Goal: Information Seeking & Learning: Learn about a topic

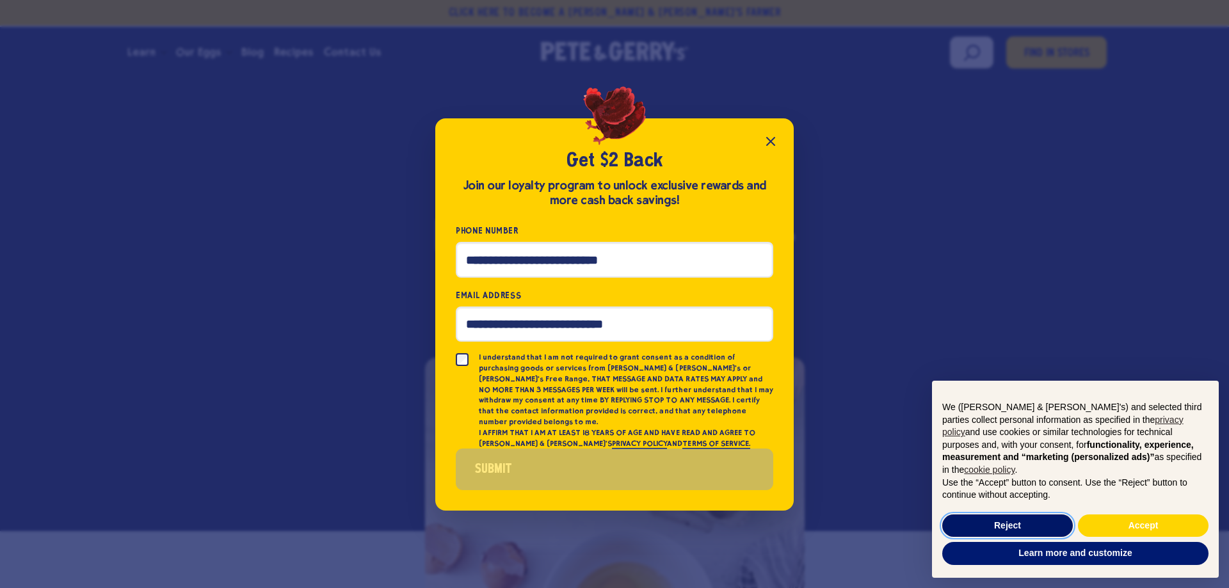
click at [1030, 522] on button "Reject" at bounding box center [1008, 526] width 131 height 23
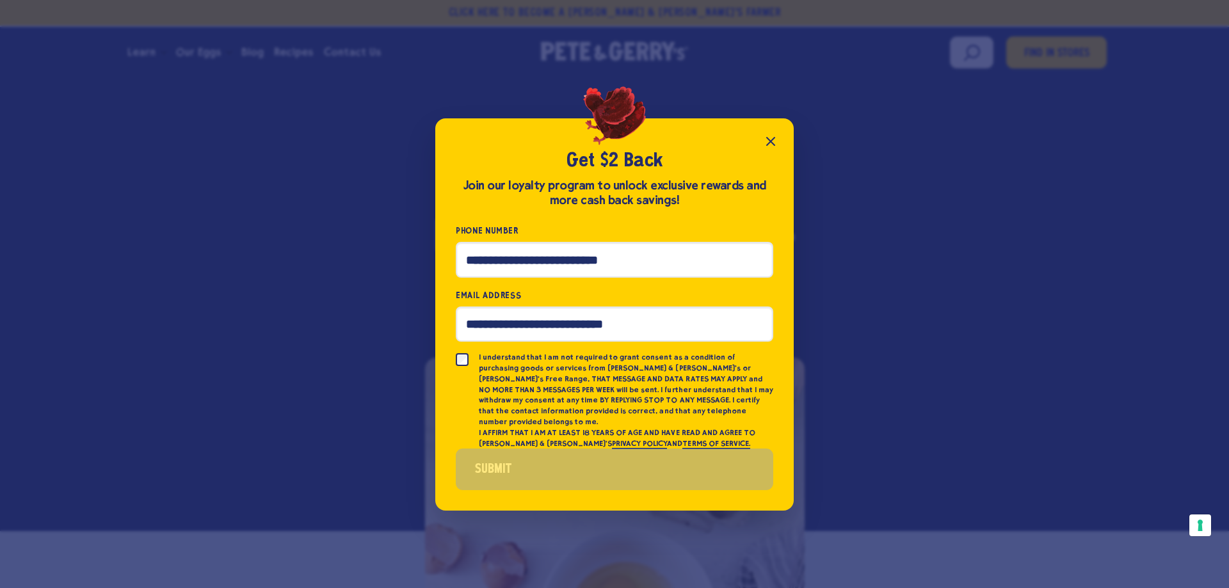
click at [774, 149] on icon "Close popup" at bounding box center [770, 141] width 15 height 15
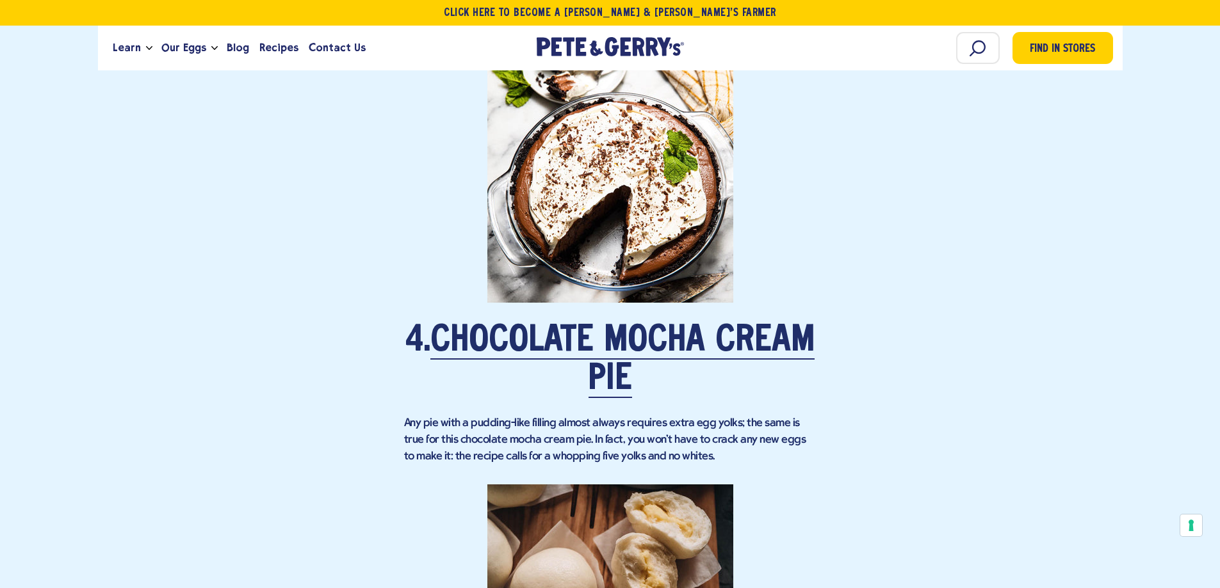
scroll to position [2217, 0]
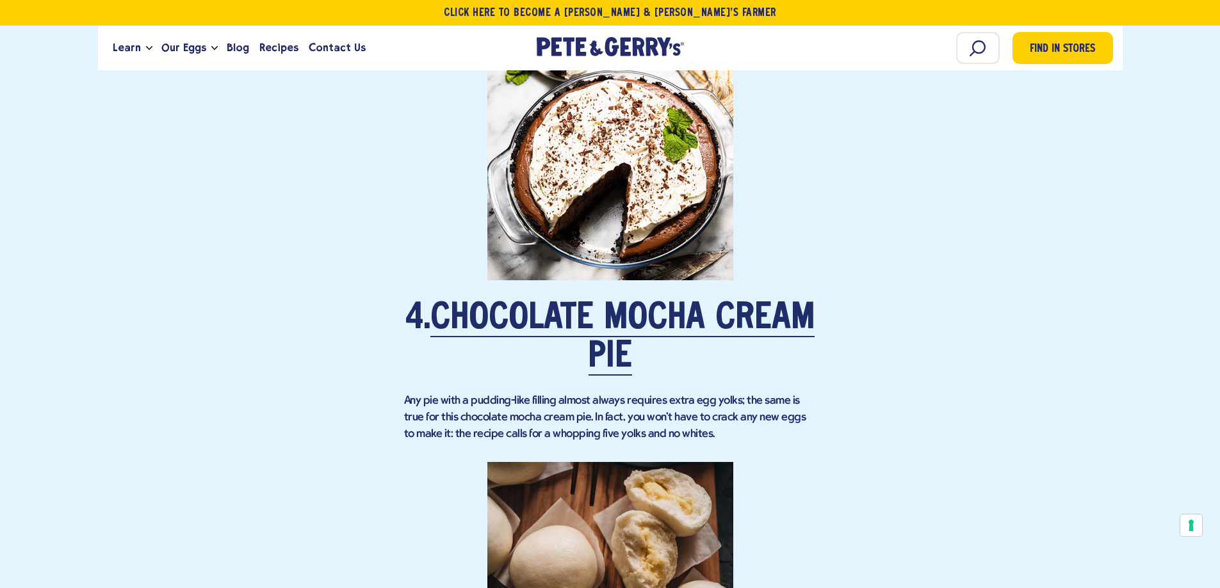
drag, startPoint x: 1227, startPoint y: 36, endPoint x: 1207, endPoint y: 163, distance: 129.0
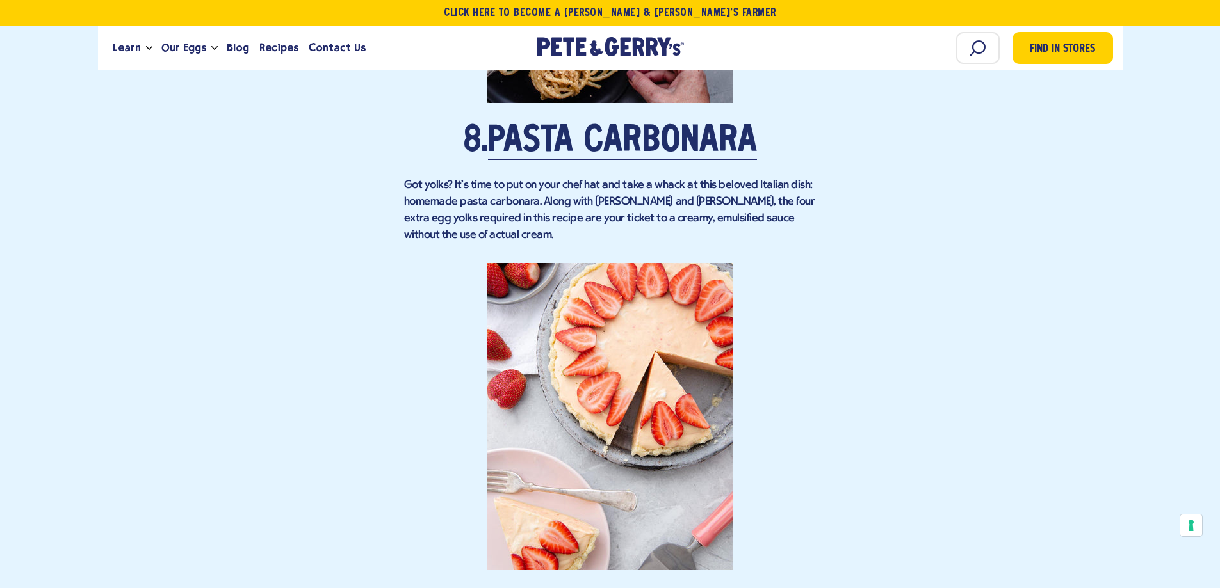
scroll to position [4391, 0]
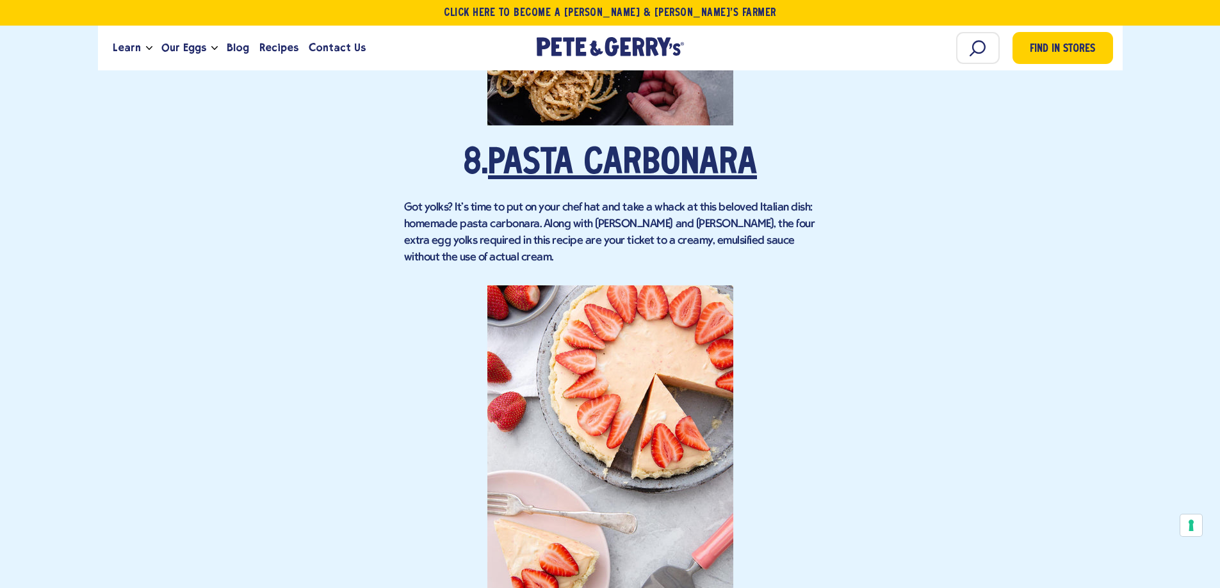
click at [666, 147] on link "Pasta Carbonara" at bounding box center [622, 165] width 269 height 36
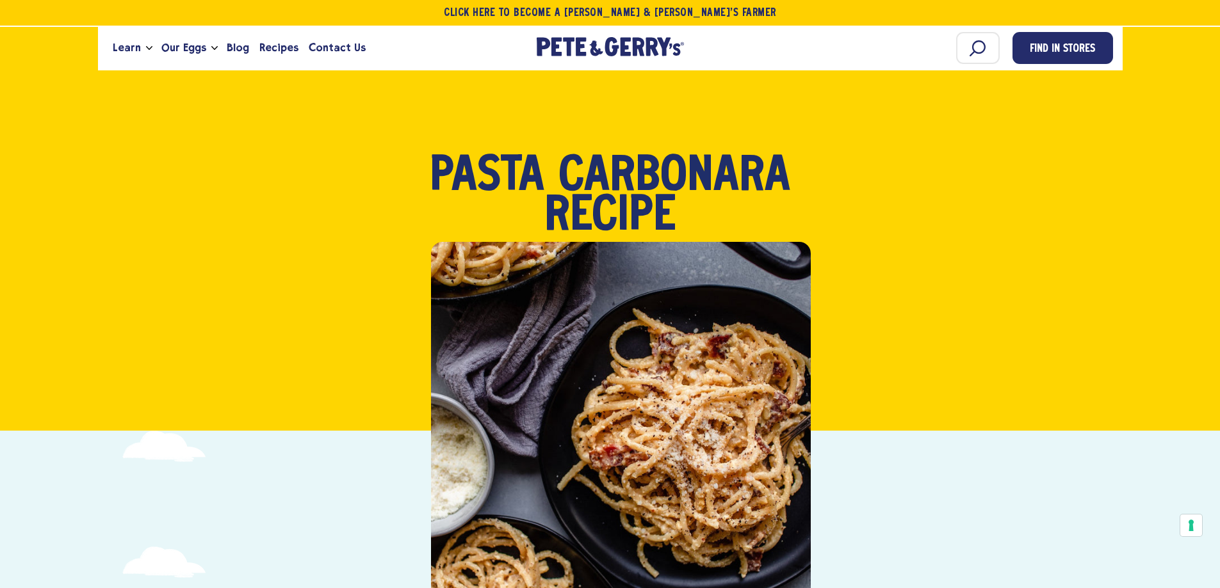
drag, startPoint x: 1224, startPoint y: 47, endPoint x: 1154, endPoint y: -77, distance: 142.5
